Goal: Information Seeking & Learning: Compare options

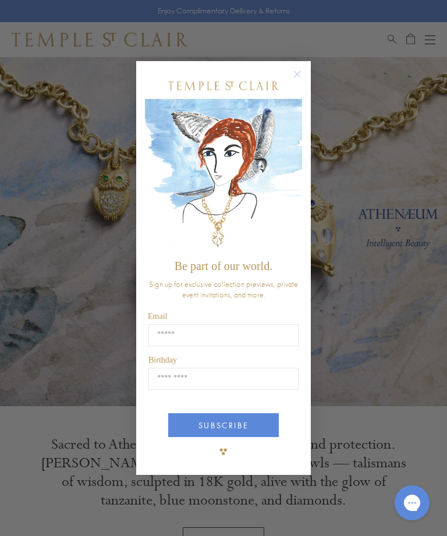
click at [293, 77] on circle "Close dialog" at bounding box center [297, 74] width 14 height 14
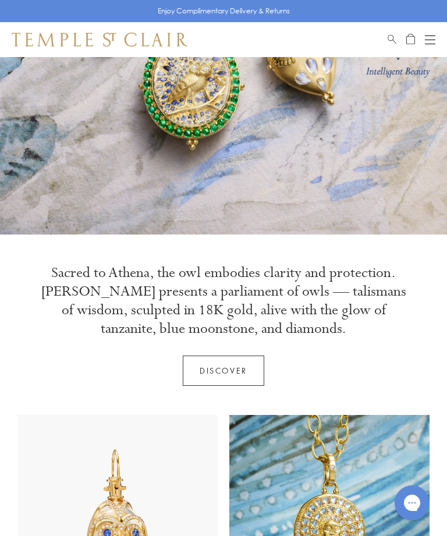
scroll to position [150, 0]
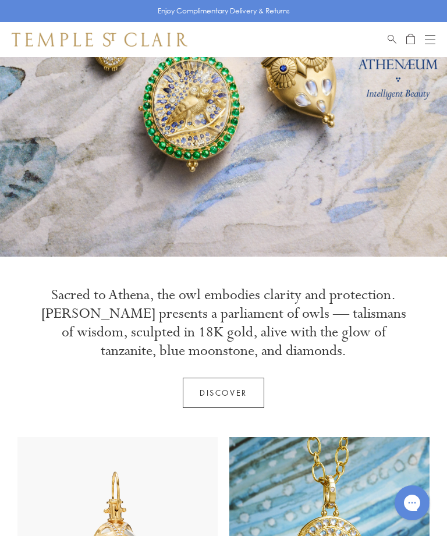
click at [433, 40] on div "Open navigation" at bounding box center [430, 40] width 10 height 1
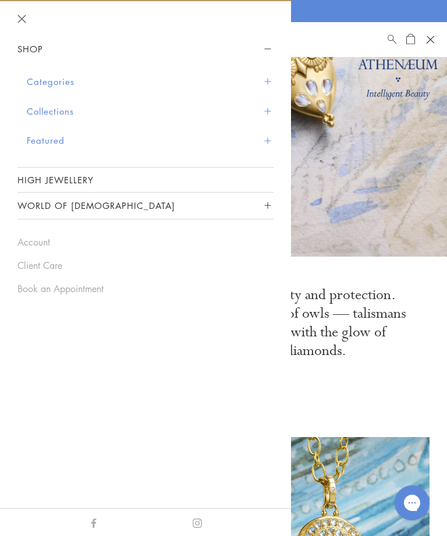
click at [271, 79] on button "Categories" at bounding box center [150, 82] width 247 height 30
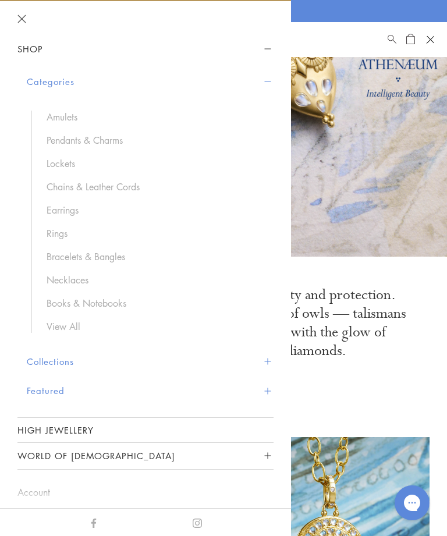
click at [68, 234] on link "Rings" at bounding box center [154, 233] width 215 height 13
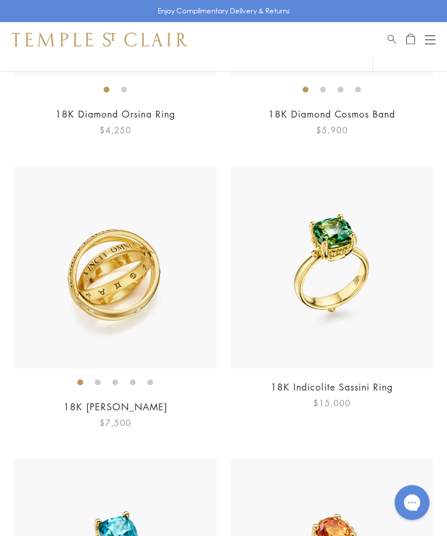
scroll to position [1206, 0]
click at [332, 333] on img at bounding box center [331, 267] width 202 height 202
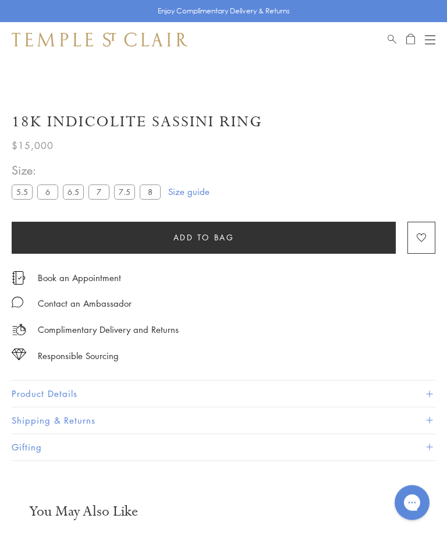
scroll to position [432, 0]
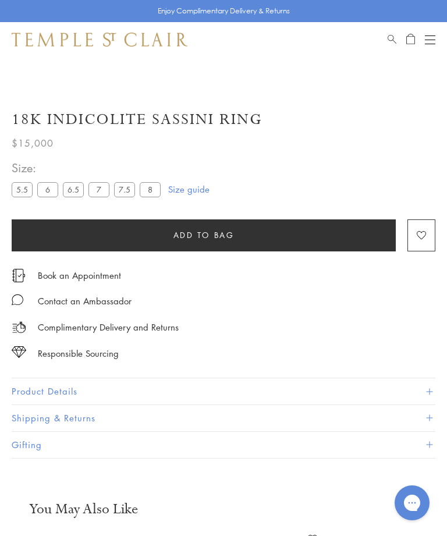
click at [425, 393] on button "Product Details" at bounding box center [224, 391] width 424 height 26
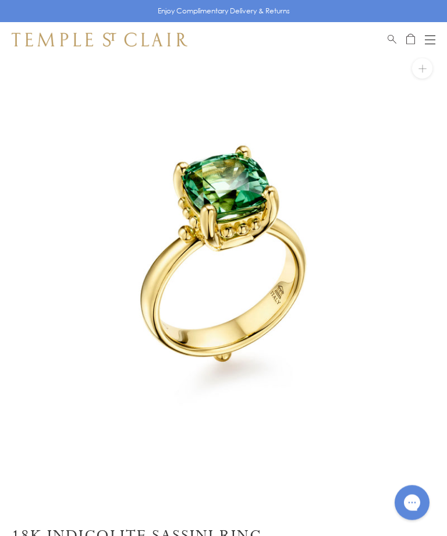
scroll to position [0, 0]
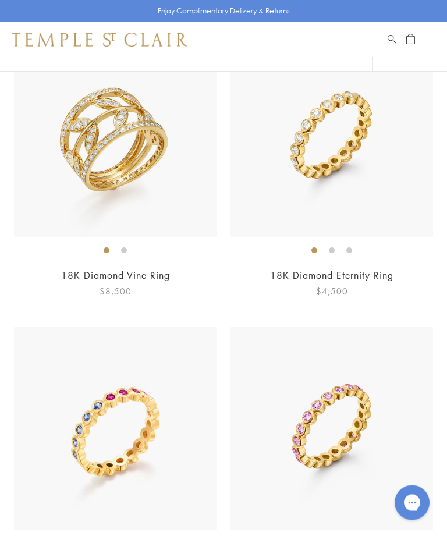
scroll to position [4536, 0]
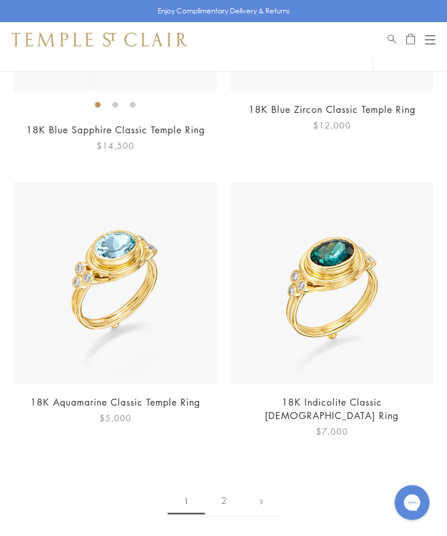
scroll to position [6711, 0]
click at [363, 340] on img at bounding box center [331, 282] width 202 height 202
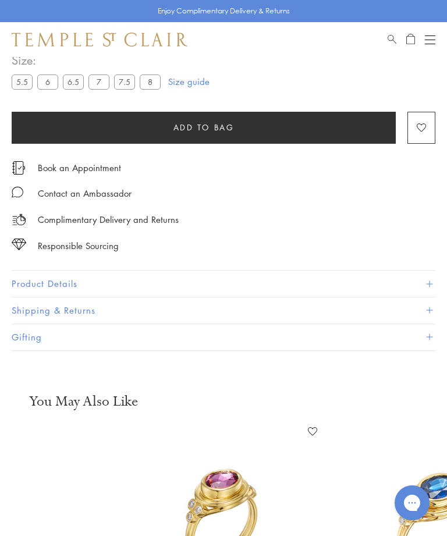
scroll to position [562, 0]
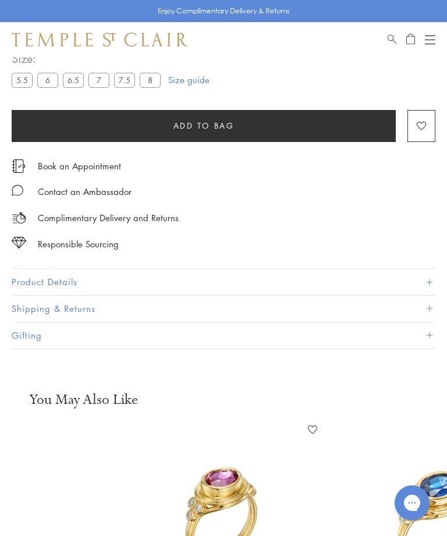
click at [429, 279] on span at bounding box center [429, 282] width 6 height 6
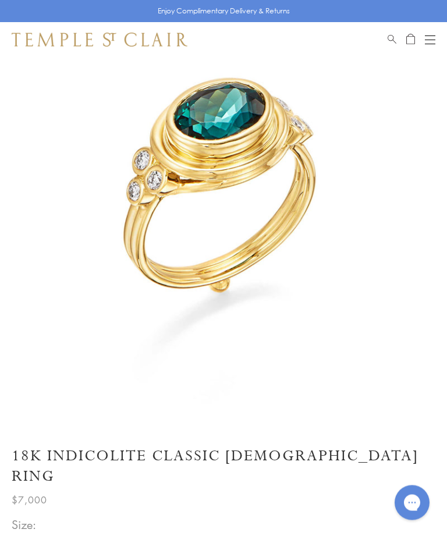
scroll to position [0, 0]
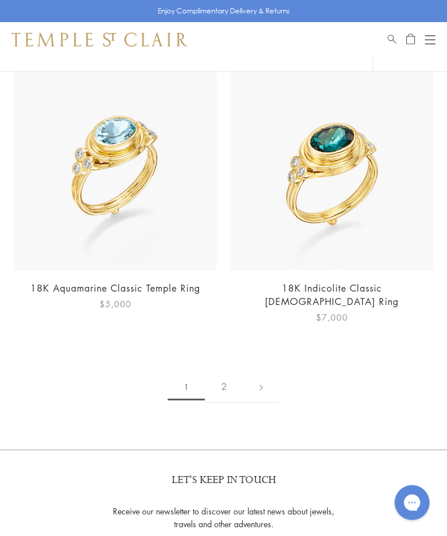
scroll to position [6825, 0]
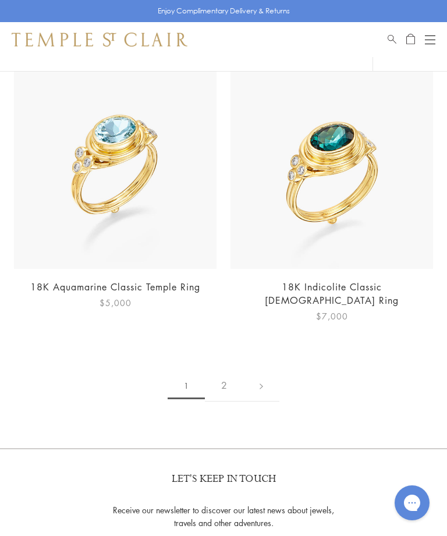
click at [262, 369] on link at bounding box center [261, 385] width 36 height 32
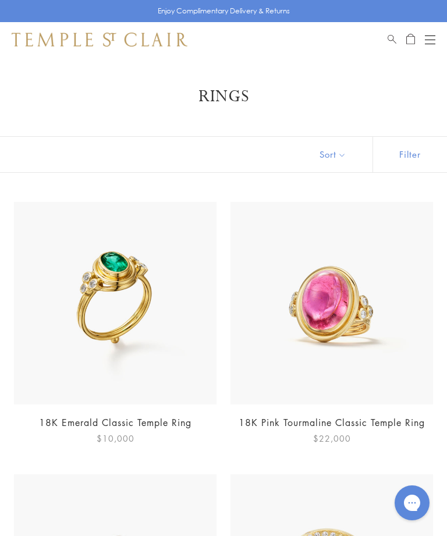
click at [425, 40] on div "Open navigation" at bounding box center [430, 40] width 10 height 1
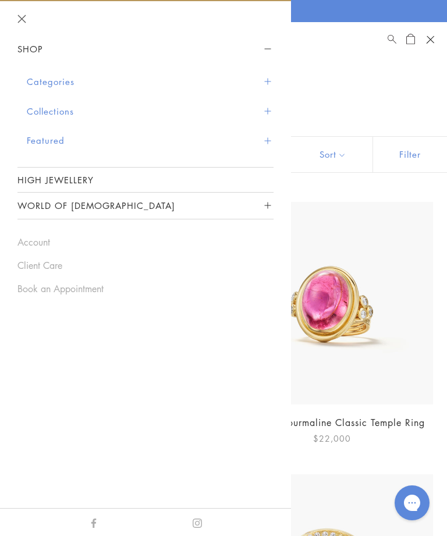
click at [273, 80] on button "Categories" at bounding box center [150, 82] width 247 height 30
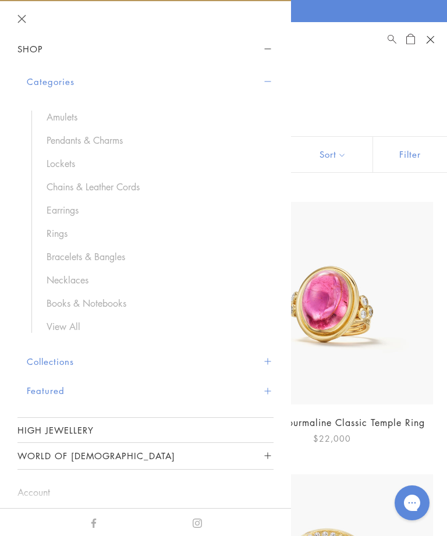
click at [79, 209] on link "Earrings" at bounding box center [154, 210] width 215 height 13
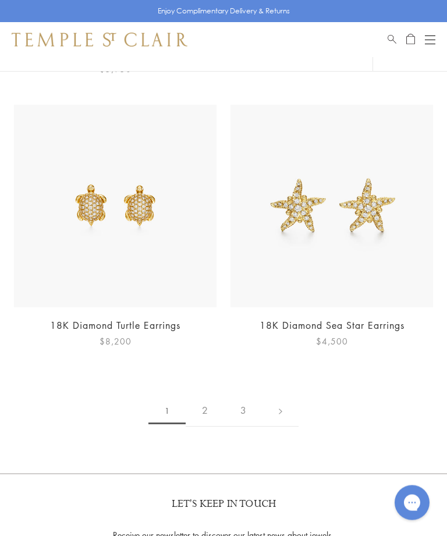
scroll to position [7448, 0]
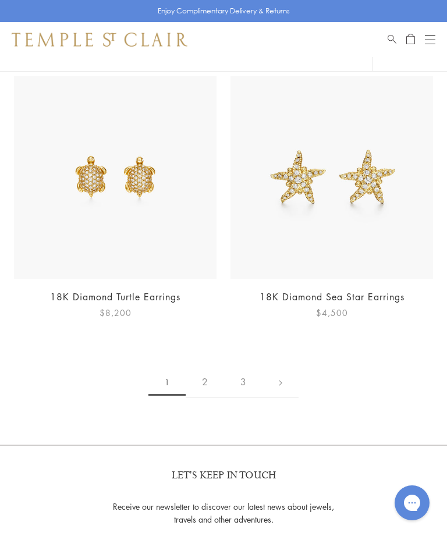
click at [273, 366] on link at bounding box center [280, 382] width 36 height 32
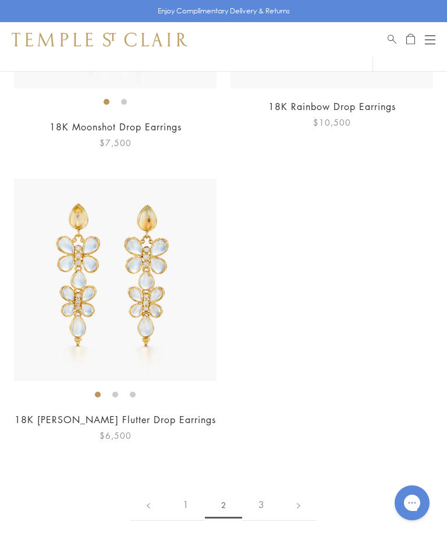
scroll to position [7048, 0]
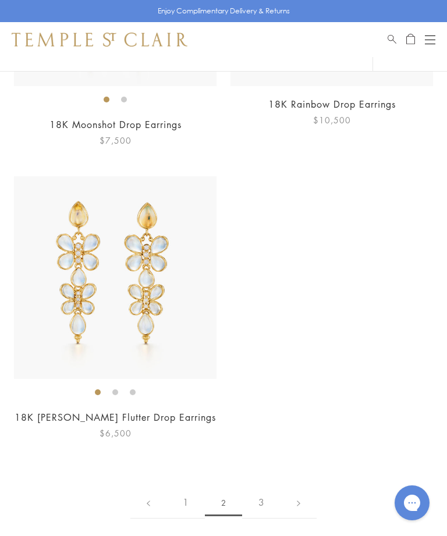
click at [297, 489] on link at bounding box center [298, 502] width 36 height 32
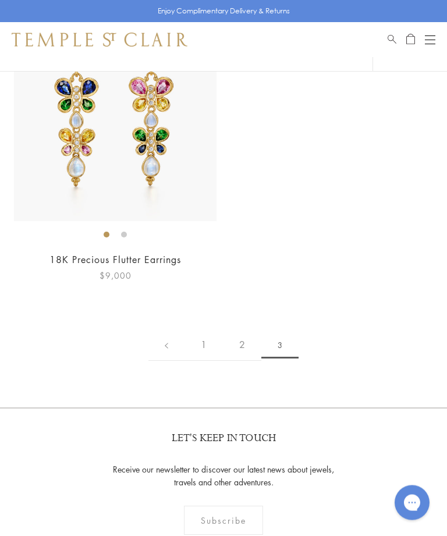
scroll to position [180, 0]
